Goal: Transaction & Acquisition: Obtain resource

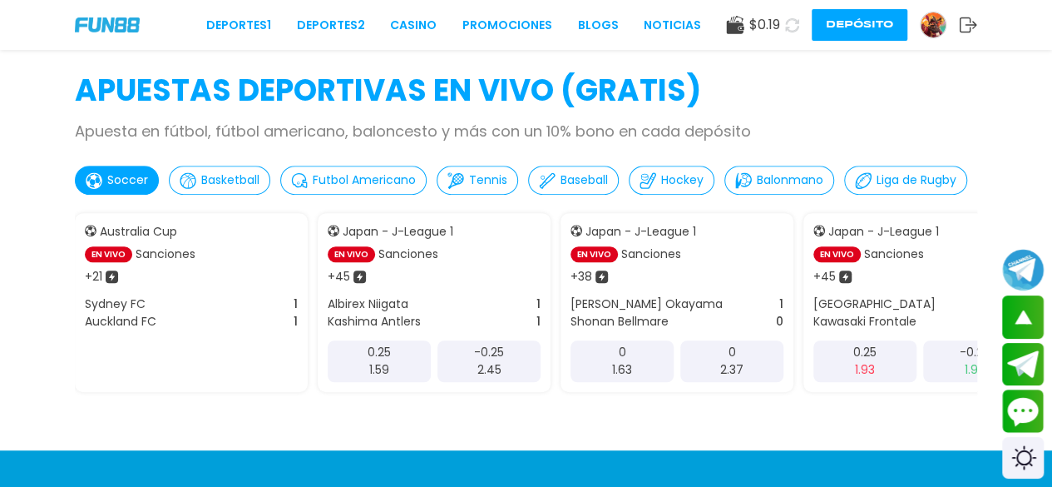
scroll to position [396, 0]
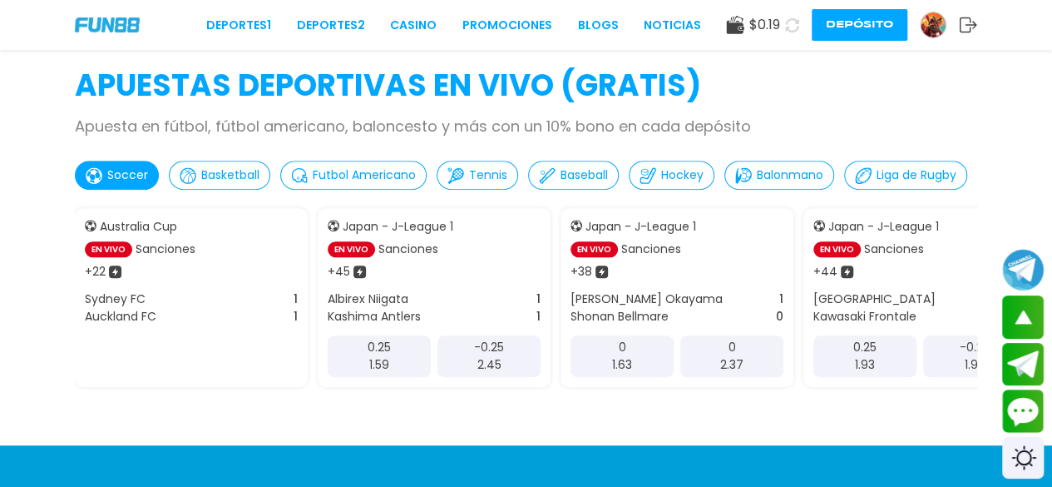
click at [474, 368] on div "-0.25 2.45" at bounding box center [489, 356] width 103 height 42
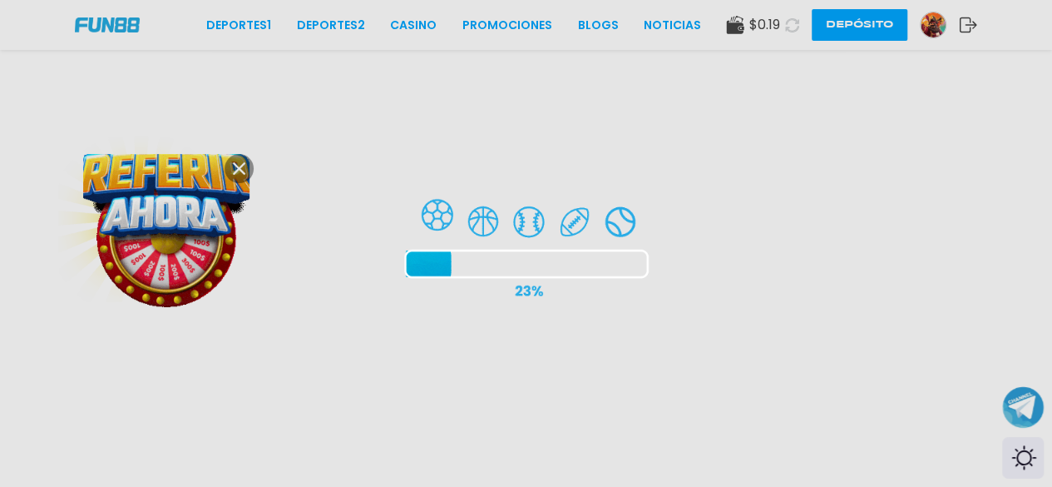
click at [240, 180] on div at bounding box center [526, 243] width 1052 height 487
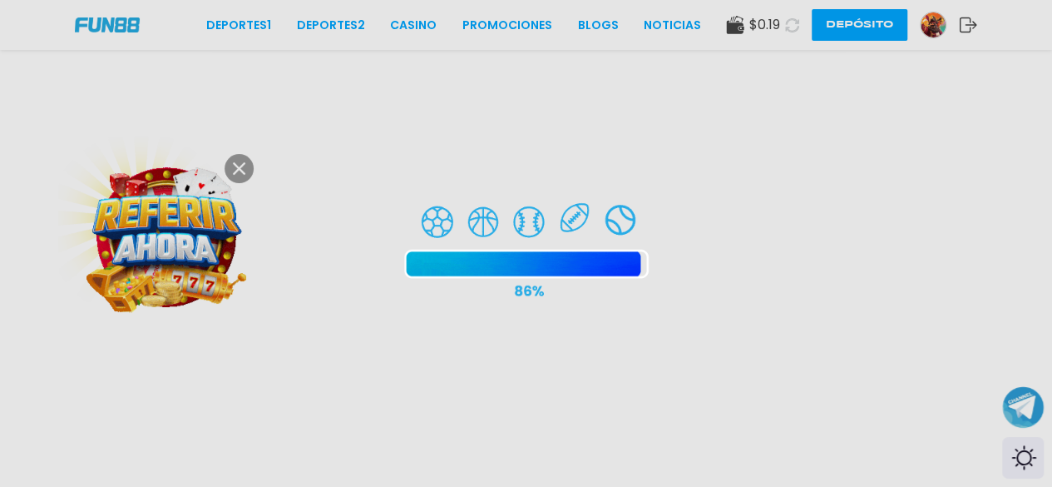
click at [240, 166] on div at bounding box center [526, 243] width 1052 height 487
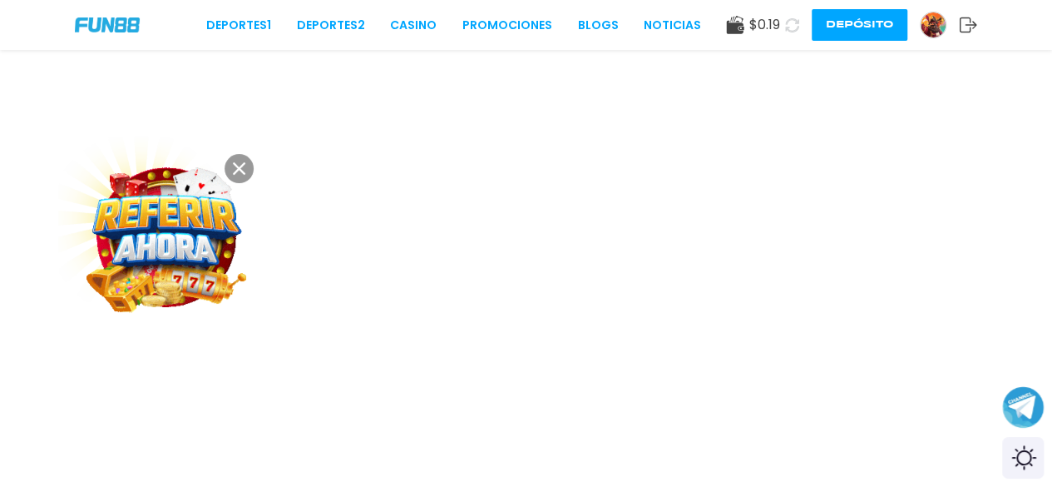
click at [244, 162] on use at bounding box center [239, 168] width 12 height 12
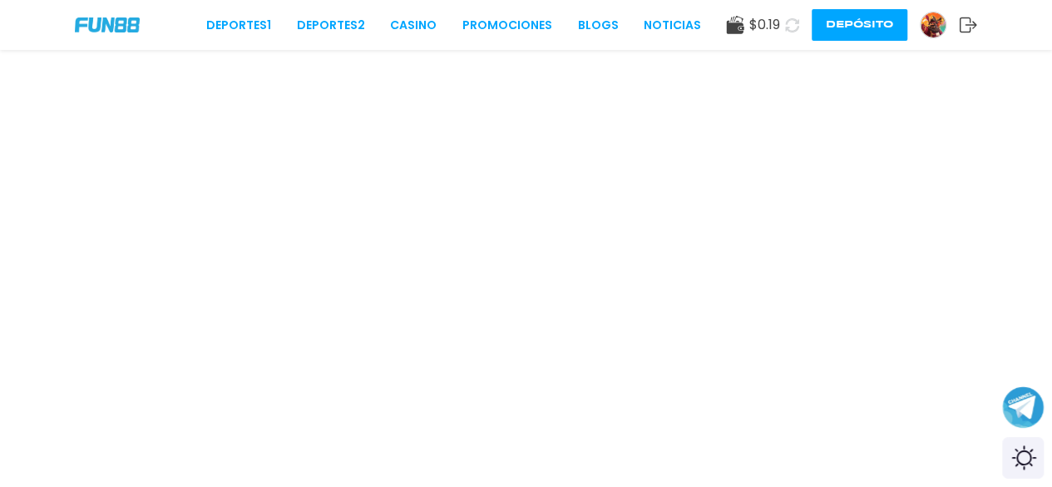
click at [937, 39] on div "$ 0.19 Depósito" at bounding box center [851, 25] width 251 height 32
click at [932, 32] on img at bounding box center [933, 24] width 25 height 25
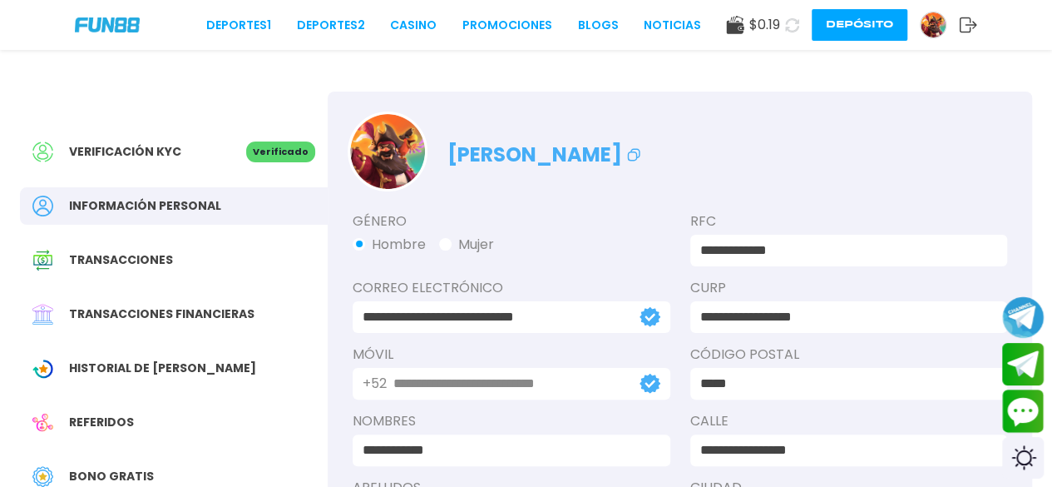
click at [165, 469] on div "Bono Gratis" at bounding box center [174, 475] width 308 height 37
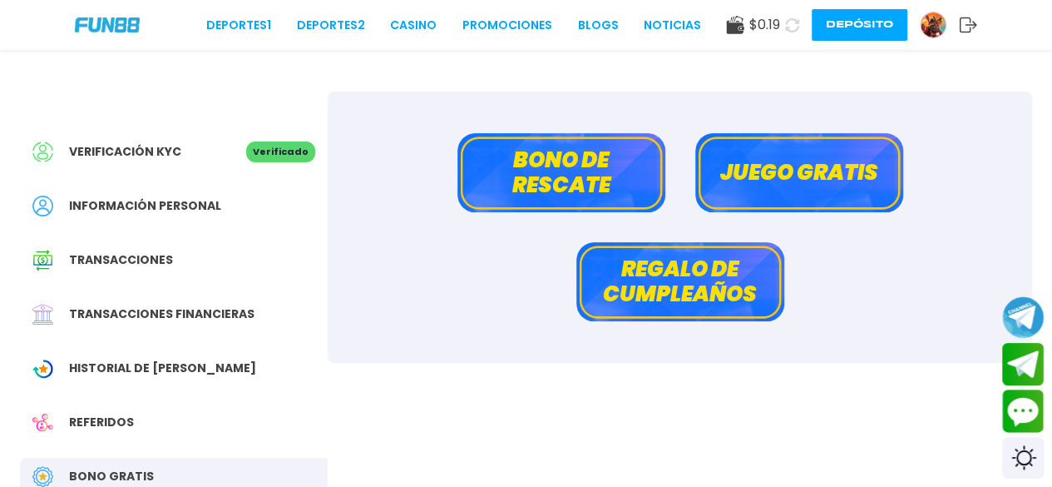
click at [531, 151] on button "Bono de rescate" at bounding box center [561, 172] width 208 height 79
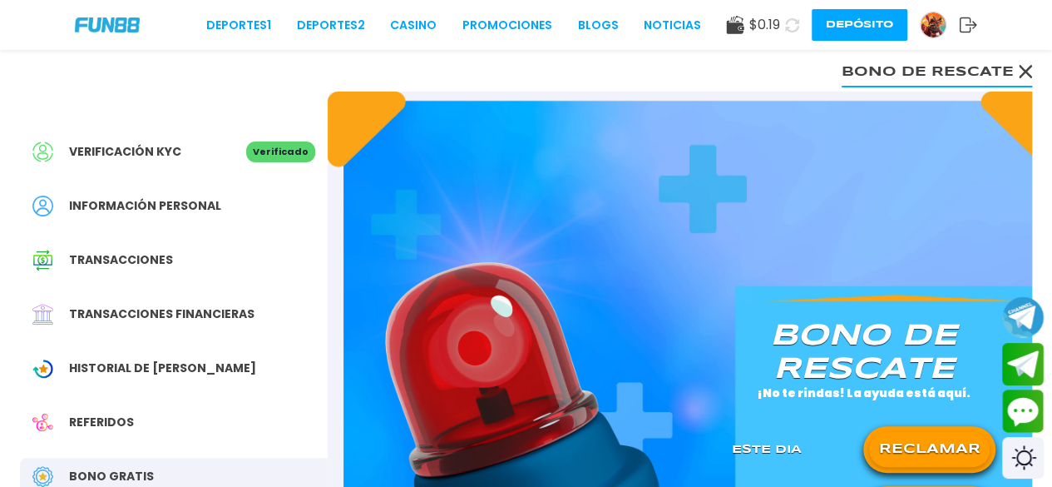
click at [942, 443] on button "RECLAMAR" at bounding box center [929, 449] width 121 height 35
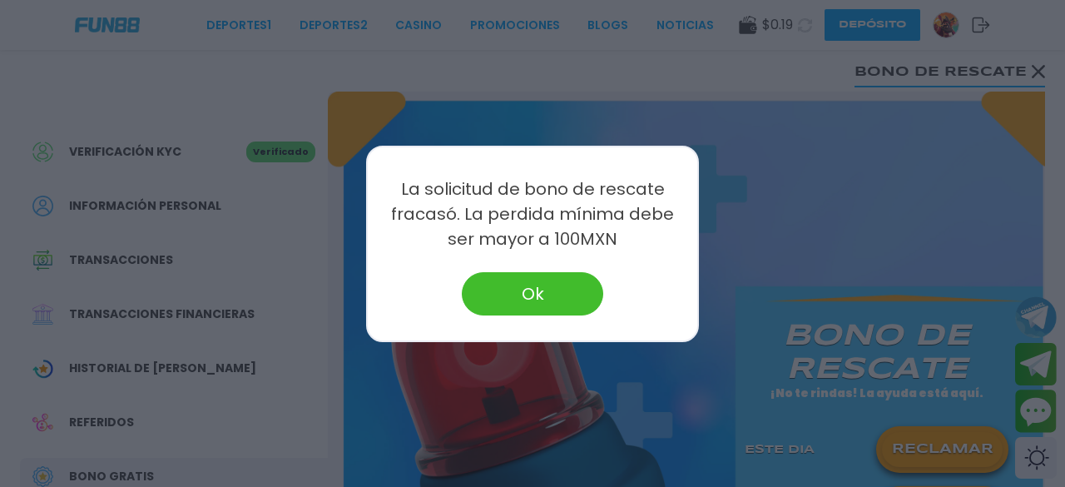
click at [556, 297] on button "Ok" at bounding box center [532, 293] width 141 height 43
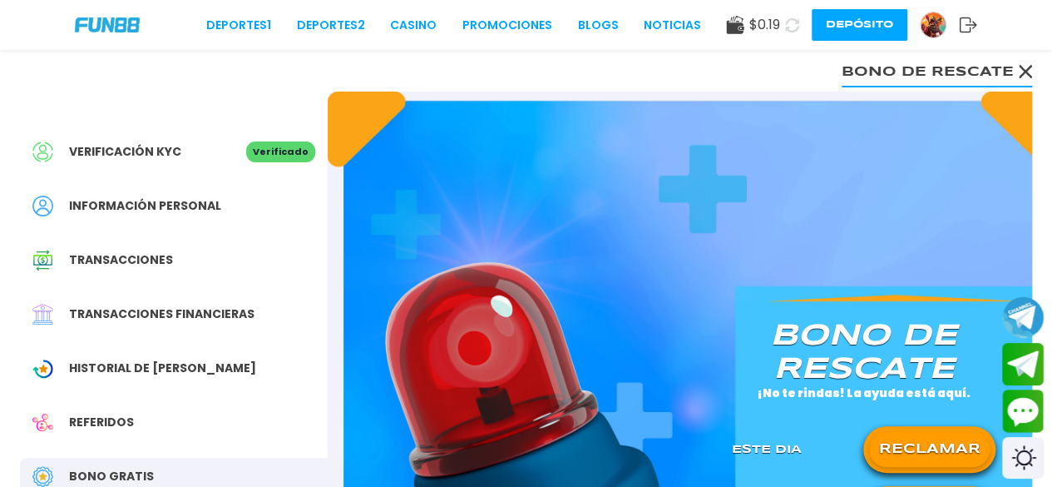
click at [847, 22] on button "Depósito" at bounding box center [860, 25] width 96 height 32
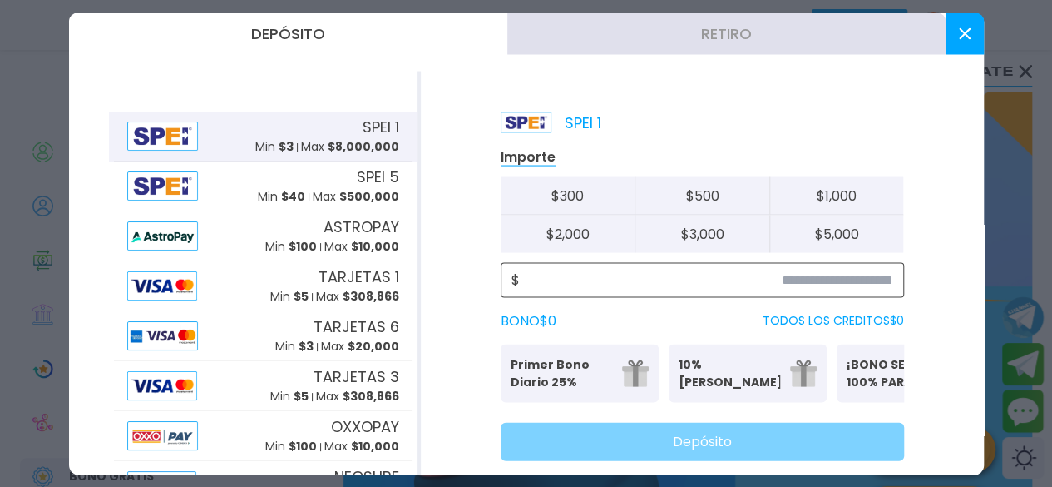
click at [701, 279] on input at bounding box center [706, 279] width 373 height 20
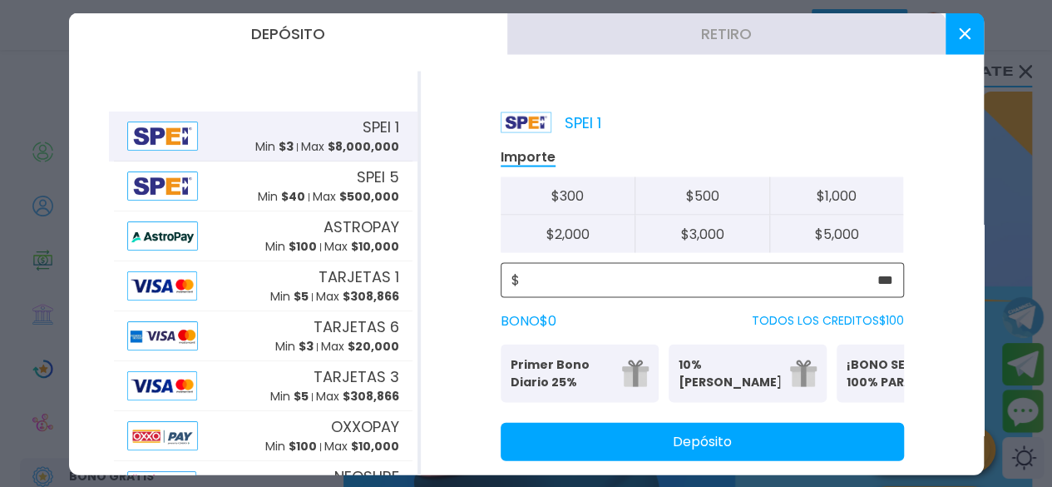
type input "***"
click at [695, 441] on button "Depósito" at bounding box center [702, 441] width 403 height 38
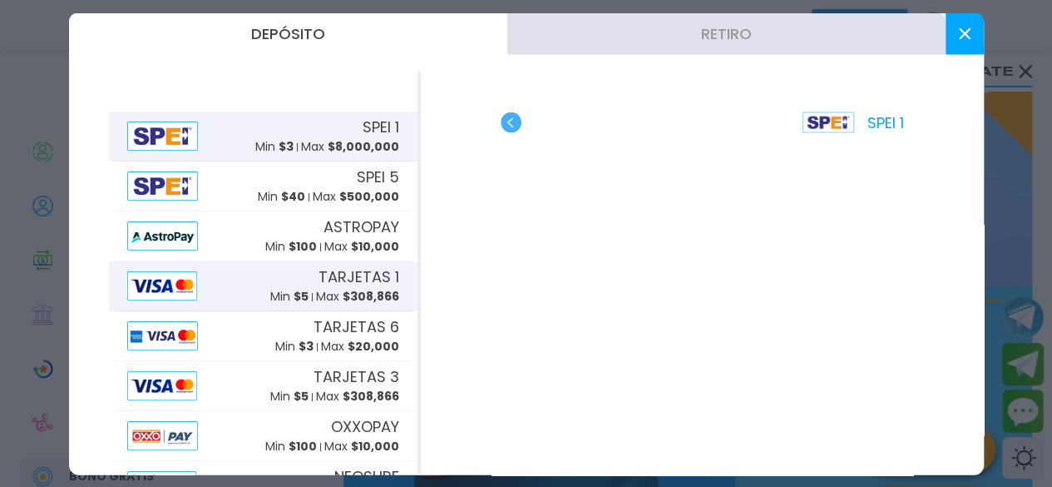
click at [198, 274] on div at bounding box center [168, 284] width 83 height 29
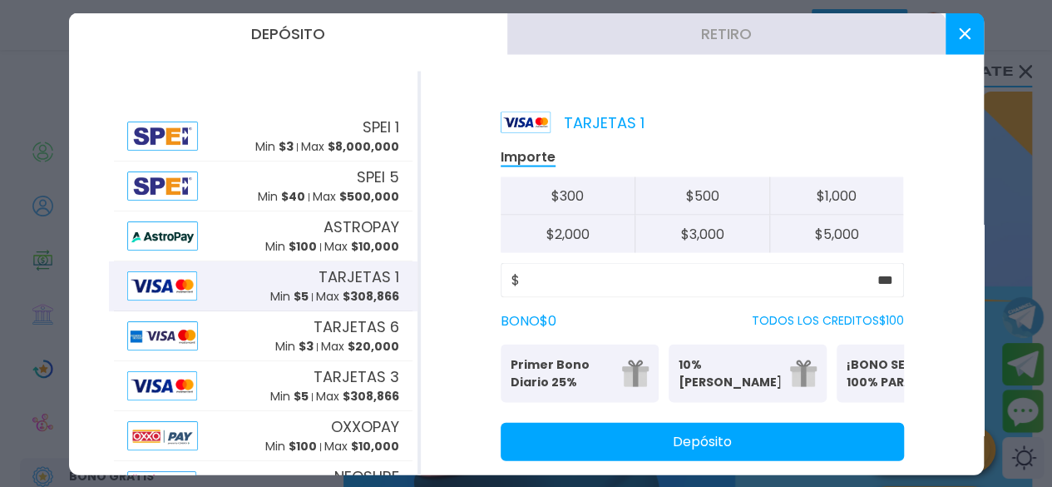
click at [570, 460] on button "Depósito" at bounding box center [702, 441] width 403 height 38
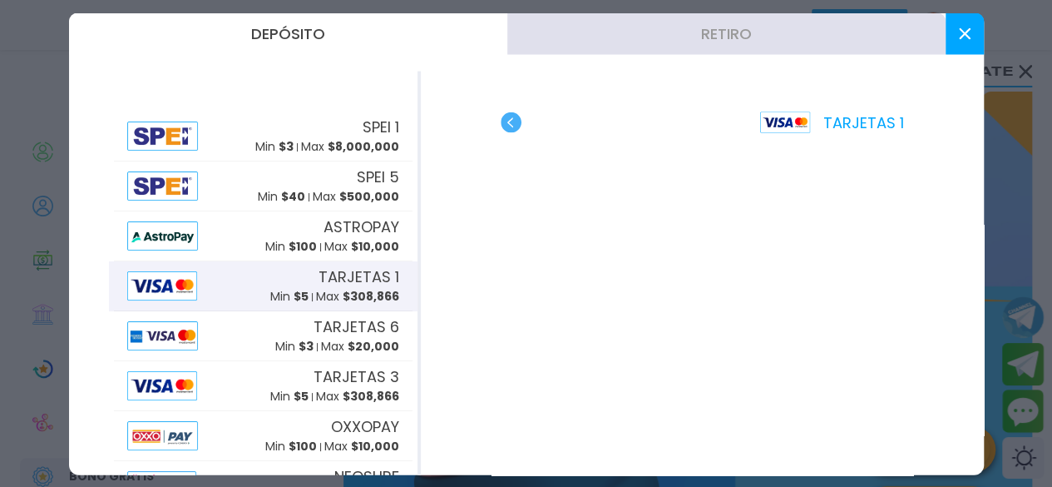
click at [519, 134] on div "TARJETAS 1" at bounding box center [702, 272] width 563 height 403
drag, startPoint x: 498, startPoint y: 131, endPoint x: 512, endPoint y: 122, distance: 15.7
click at [512, 122] on div "TARJETAS 1" at bounding box center [702, 272] width 563 height 403
click at [512, 122] on use "button" at bounding box center [511, 121] width 21 height 21
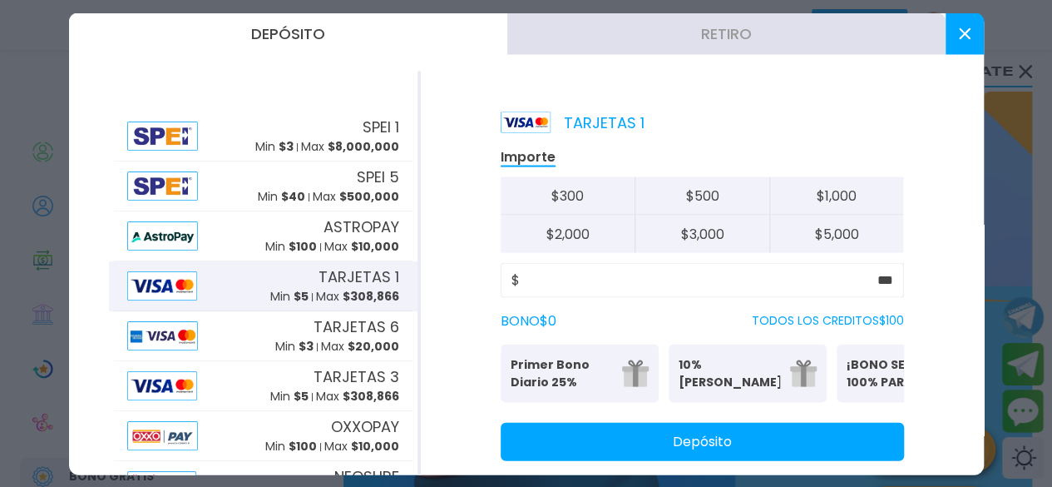
click at [621, 454] on button "Depósito" at bounding box center [702, 441] width 403 height 38
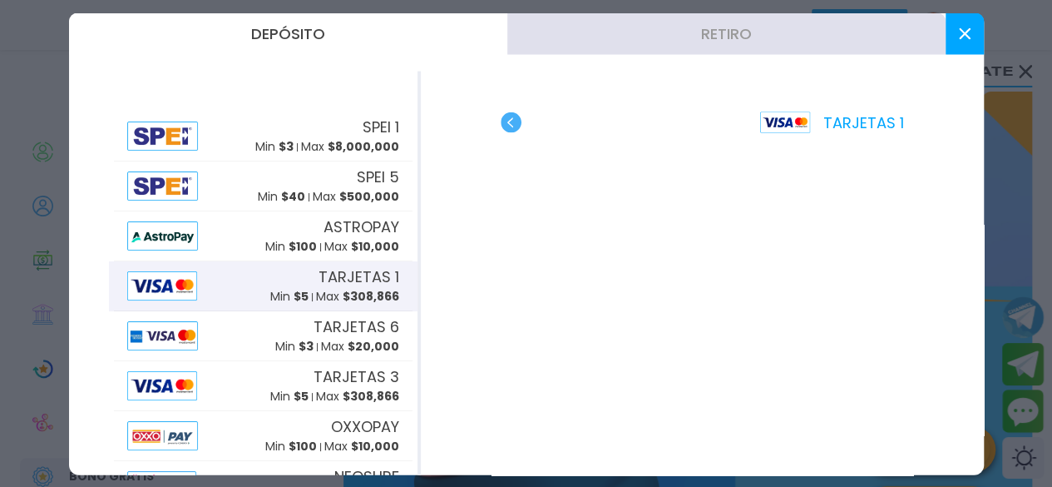
click at [518, 124] on use "button" at bounding box center [511, 121] width 21 height 21
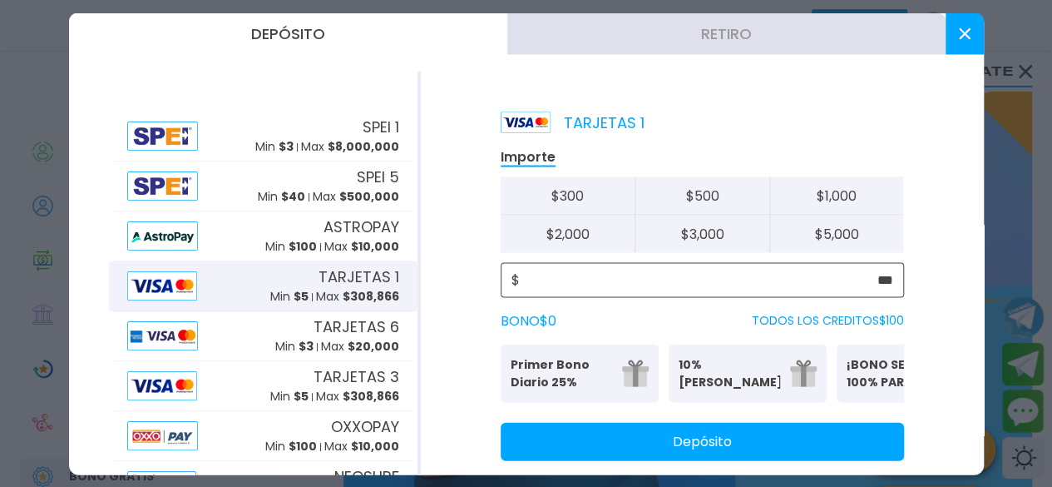
click at [619, 269] on input "***" at bounding box center [706, 279] width 373 height 20
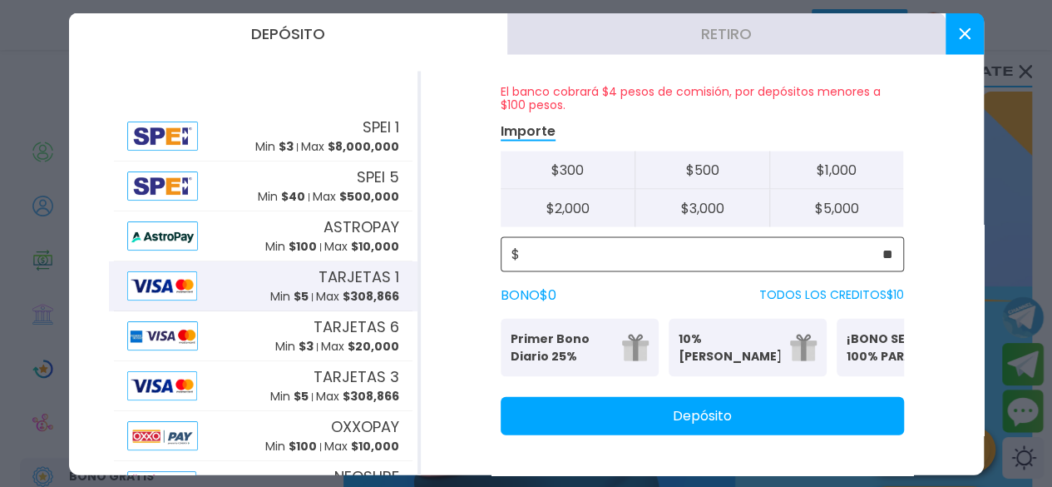
scroll to position [77, 0]
type input "**"
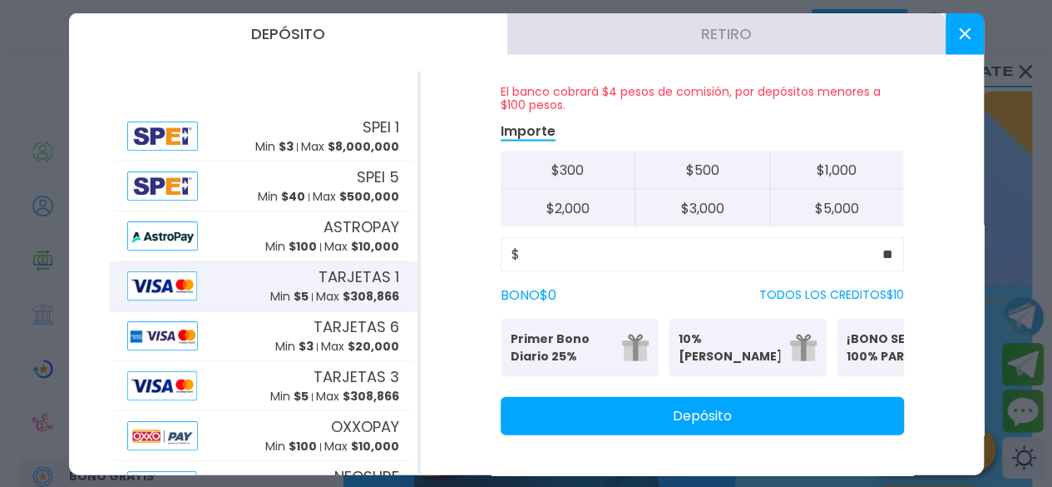
click at [824, 406] on button "Depósito" at bounding box center [702, 415] width 403 height 38
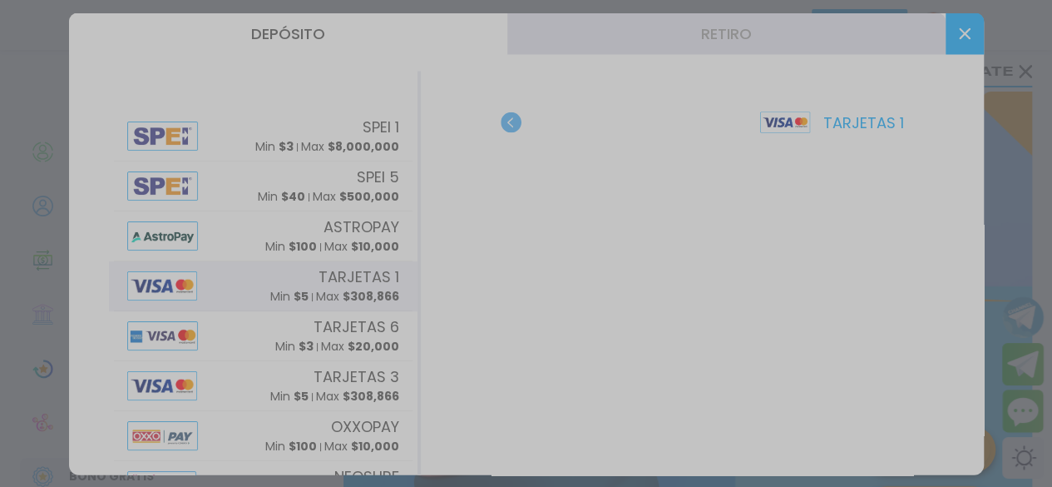
scroll to position [0, 0]
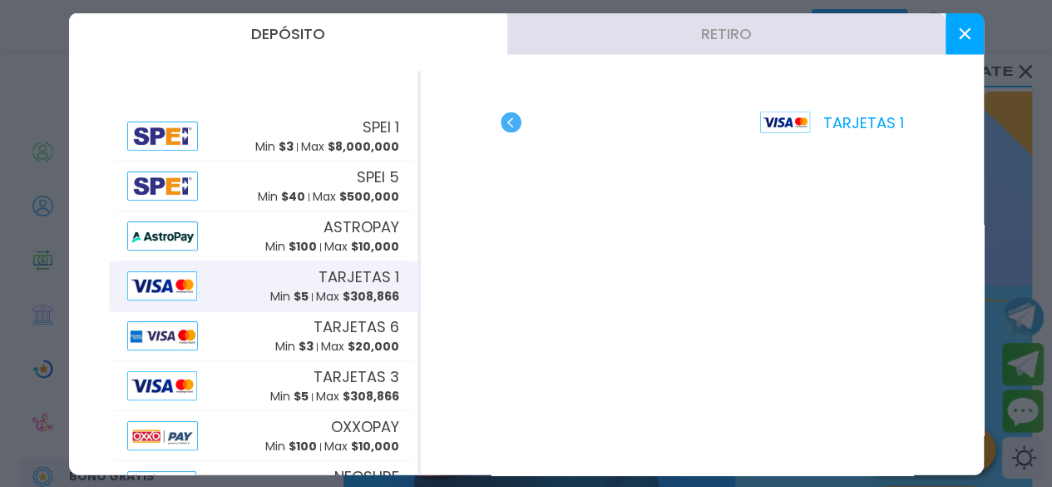
click at [960, 37] on use at bounding box center [964, 33] width 12 height 12
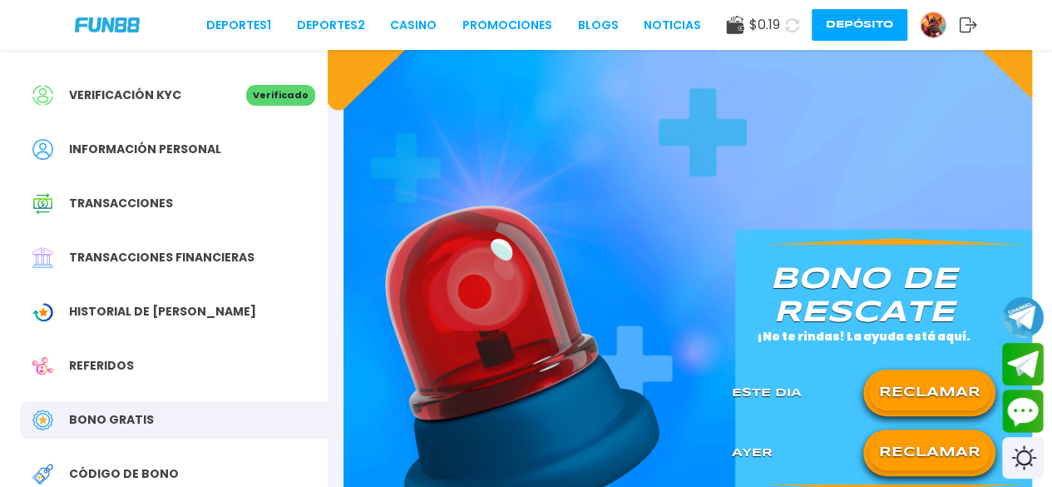
scroll to position [133, 0]
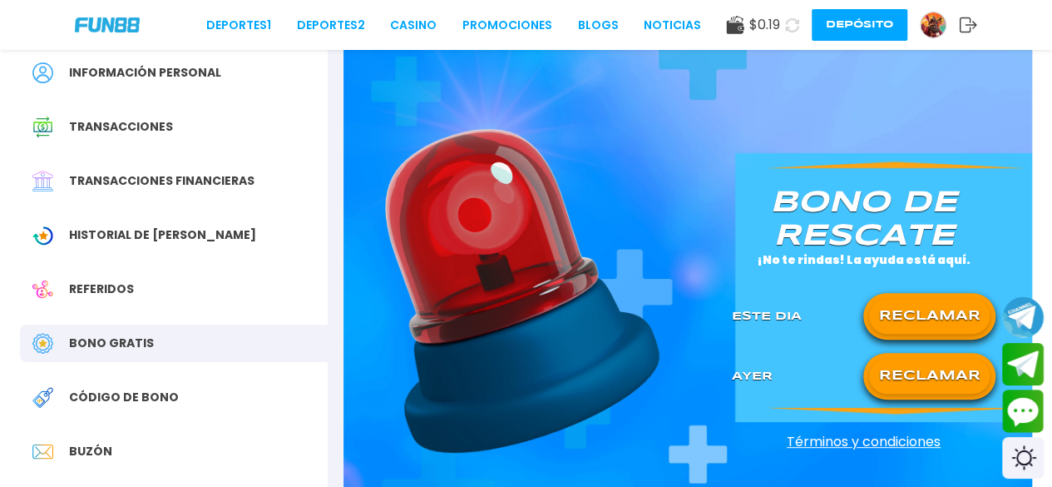
click at [883, 384] on button "RECLAMAR" at bounding box center [929, 376] width 121 height 35
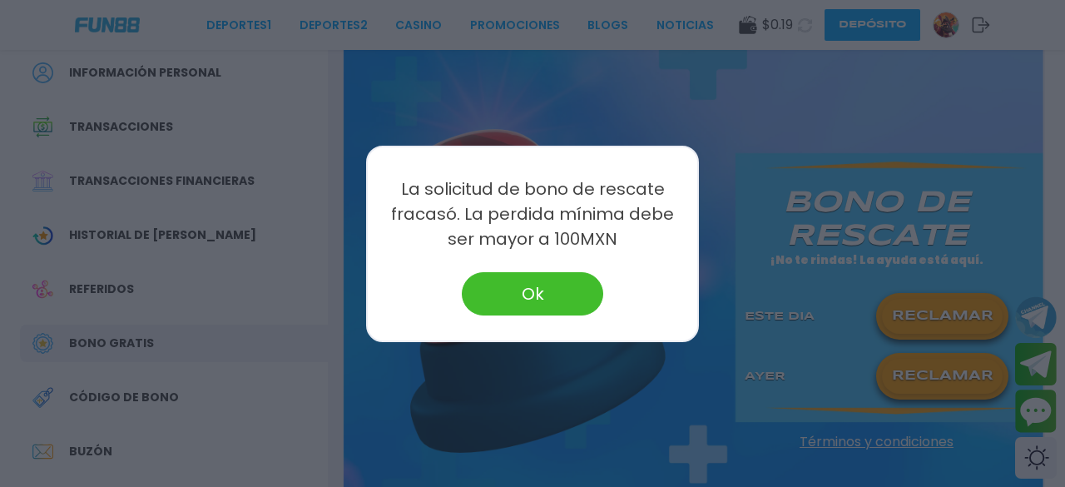
click at [489, 15] on div at bounding box center [532, 243] width 1065 height 487
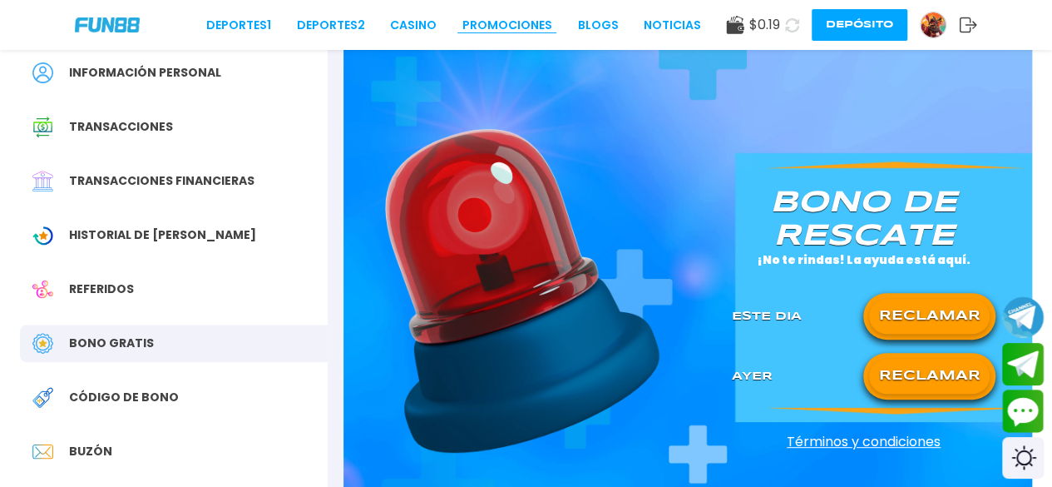
click at [499, 21] on link "Promociones" at bounding box center [507, 25] width 90 height 17
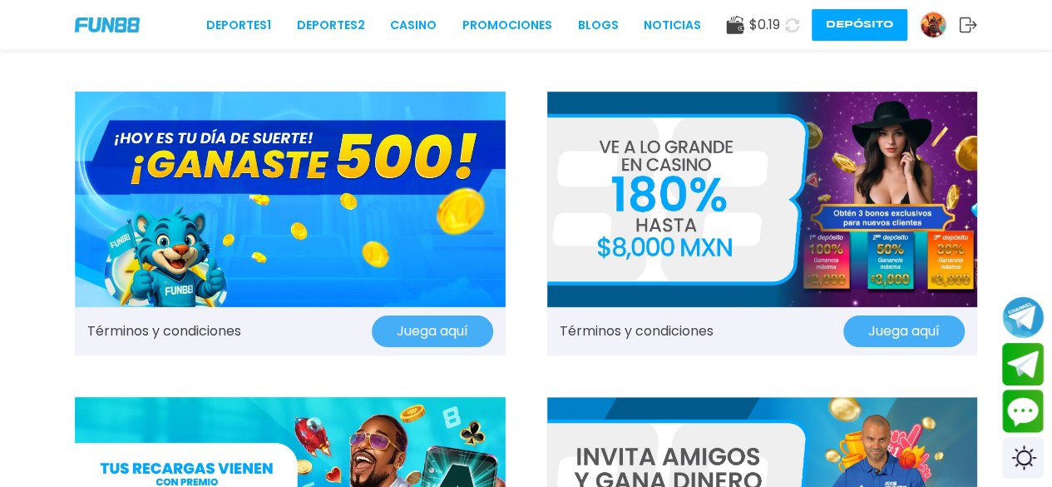
click at [423, 329] on button "Juega aquí" at bounding box center [432, 331] width 121 height 32
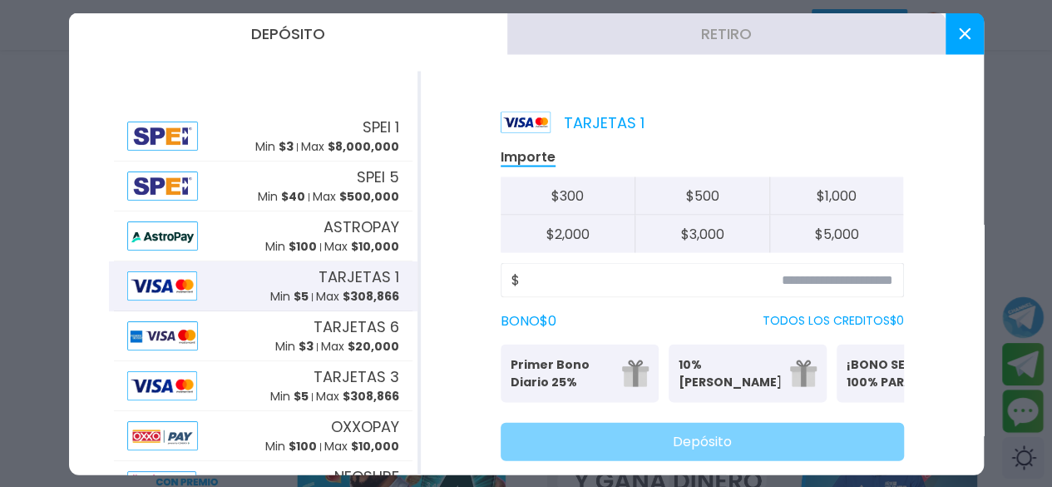
click at [963, 47] on button at bounding box center [965, 33] width 38 height 42
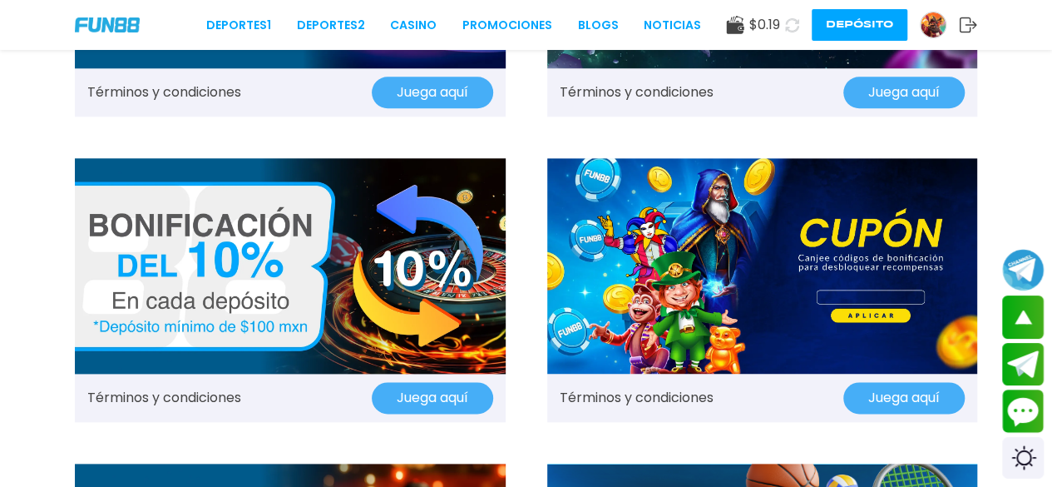
scroll to position [855, 0]
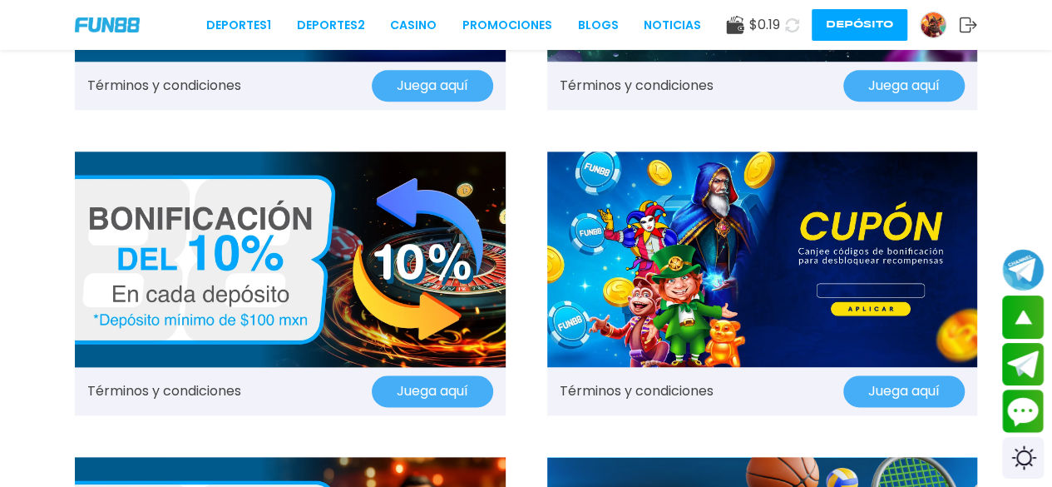
click at [893, 396] on button "Juega aquí" at bounding box center [903, 391] width 121 height 32
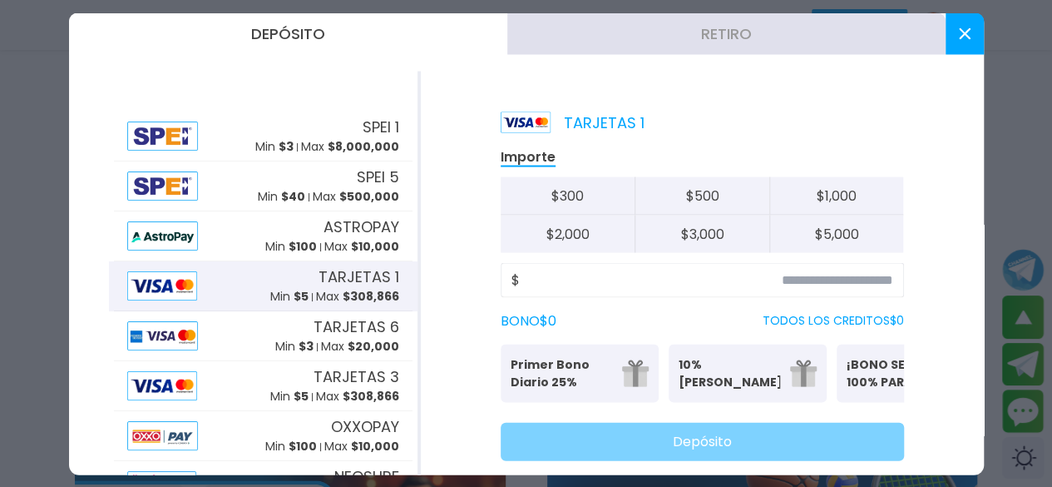
click at [953, 26] on button at bounding box center [965, 33] width 38 height 42
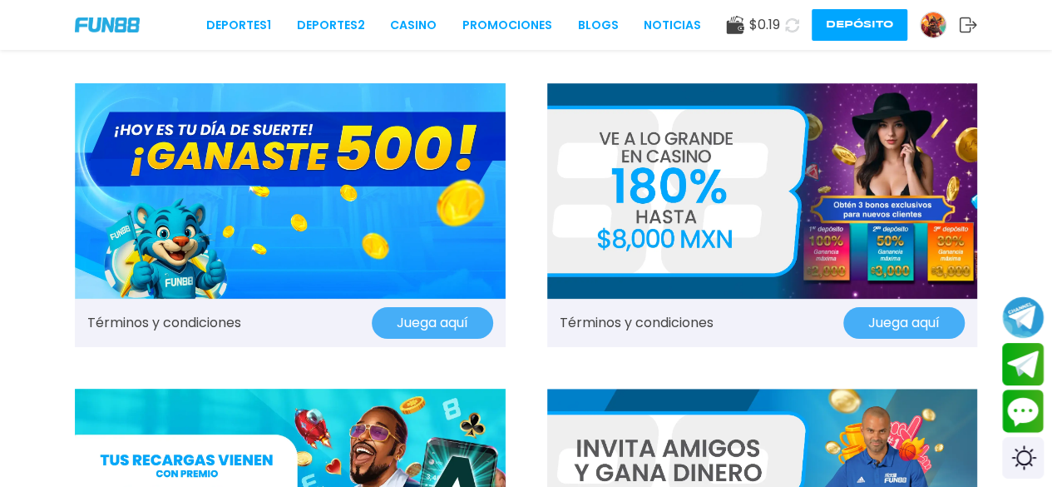
scroll to position [0, 0]
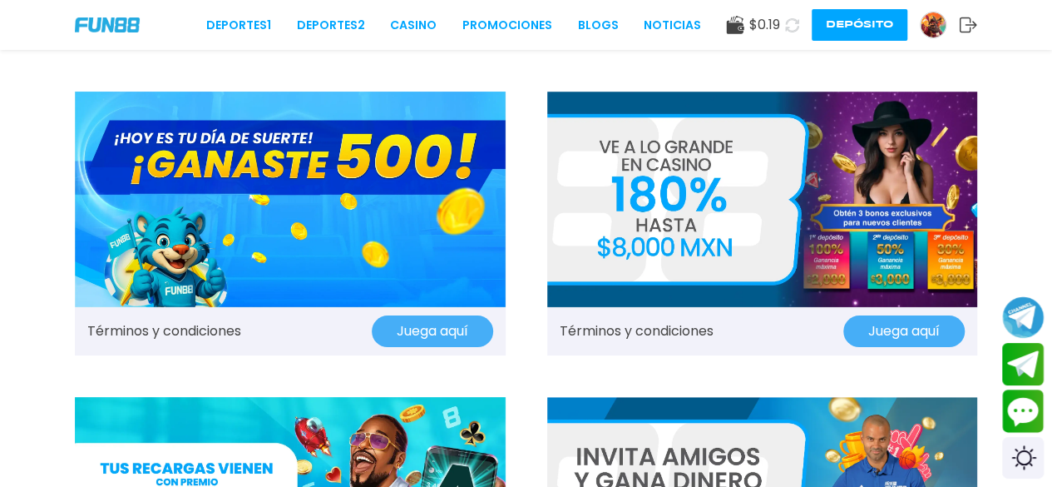
click at [792, 16] on button at bounding box center [792, 25] width 24 height 24
click at [792, 16] on button at bounding box center [792, 25] width 32 height 32
click at [792, 16] on button at bounding box center [792, 25] width 34 height 34
click at [792, 16] on button at bounding box center [792, 25] width 32 height 32
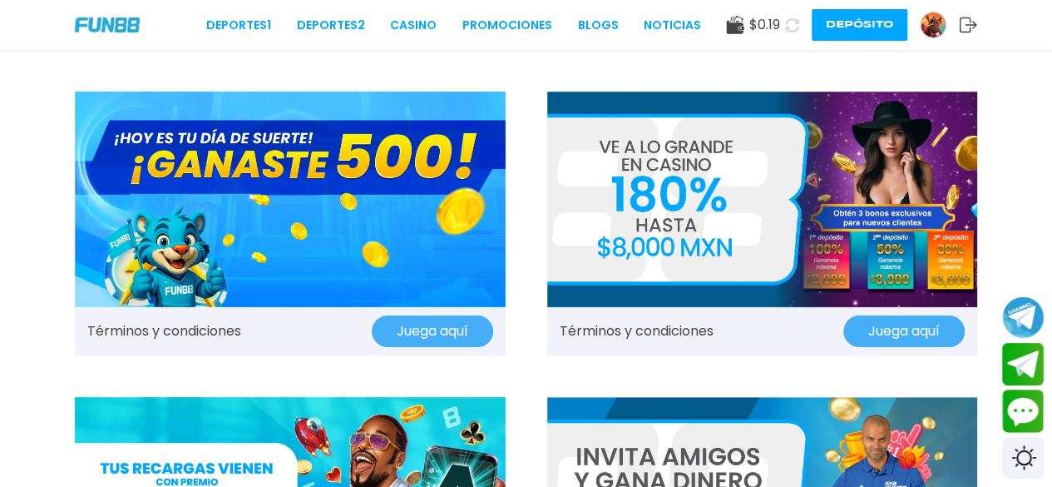
click at [792, 16] on button at bounding box center [791, 24] width 25 height 25
click at [792, 16] on button at bounding box center [792, 25] width 34 height 34
click at [792, 16] on button at bounding box center [792, 24] width 25 height 25
